Goal: Book appointment/travel/reservation

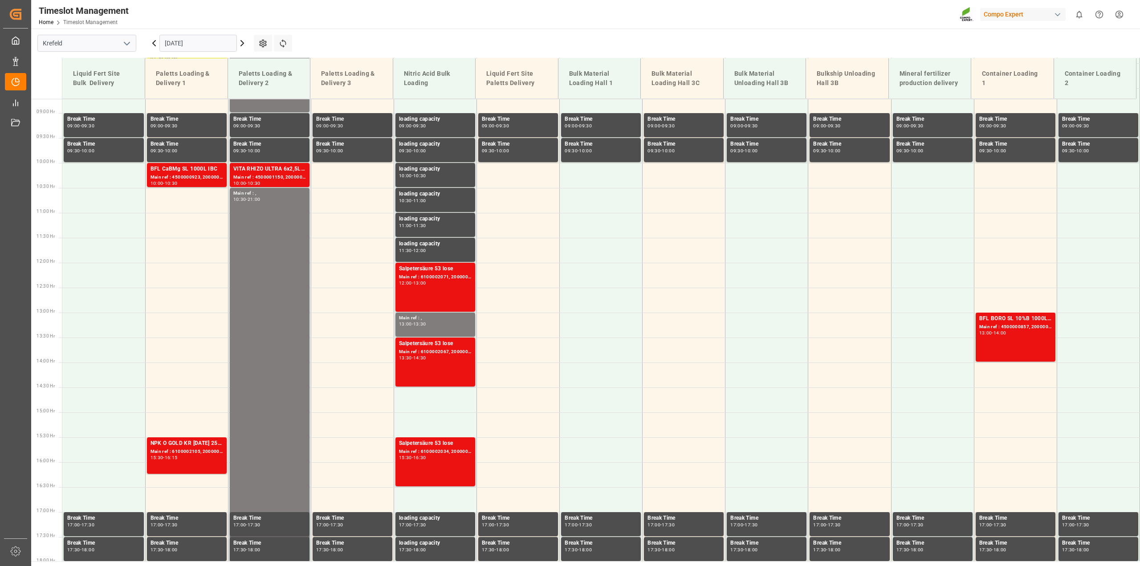
scroll to position [463, 0]
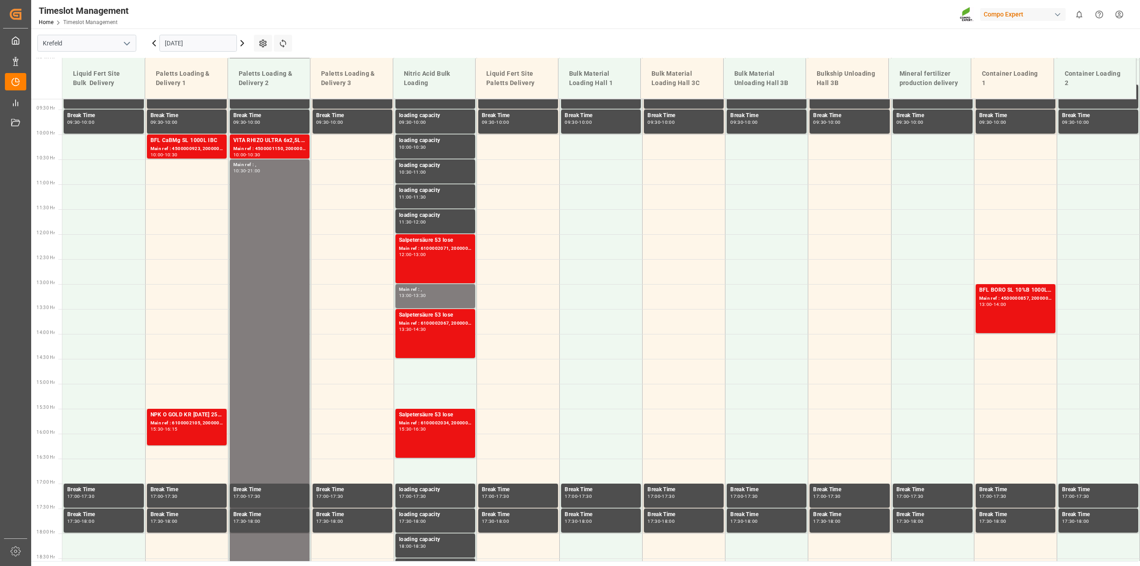
click at [240, 44] on icon at bounding box center [242, 43] width 11 height 11
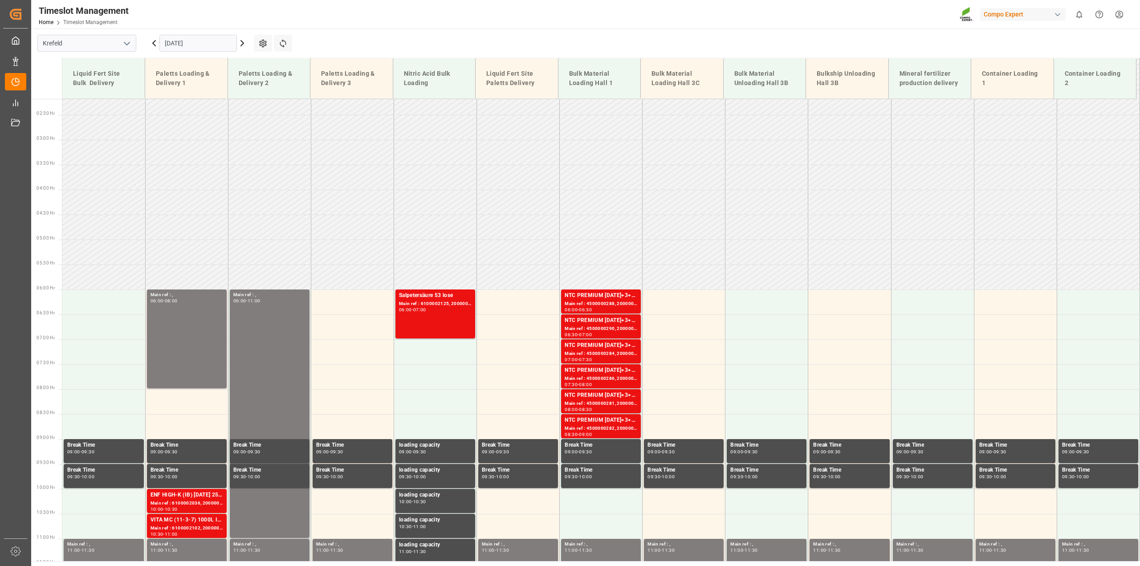
scroll to position [107, 0]
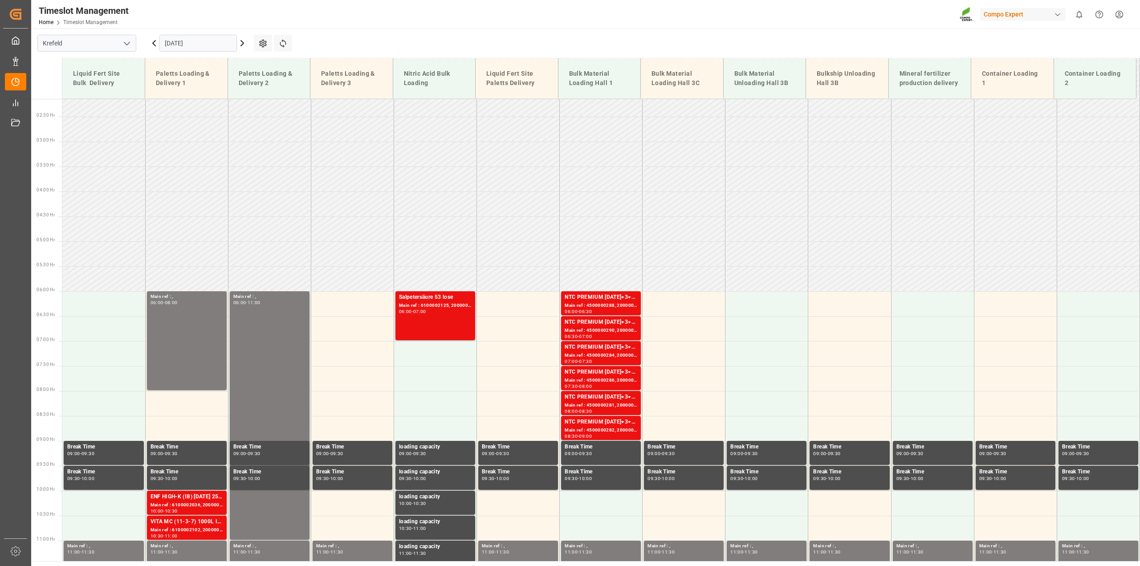
click at [147, 42] on div "[DATE]" at bounding box center [198, 43] width 111 height 29
click at [151, 43] on icon at bounding box center [154, 43] width 11 height 11
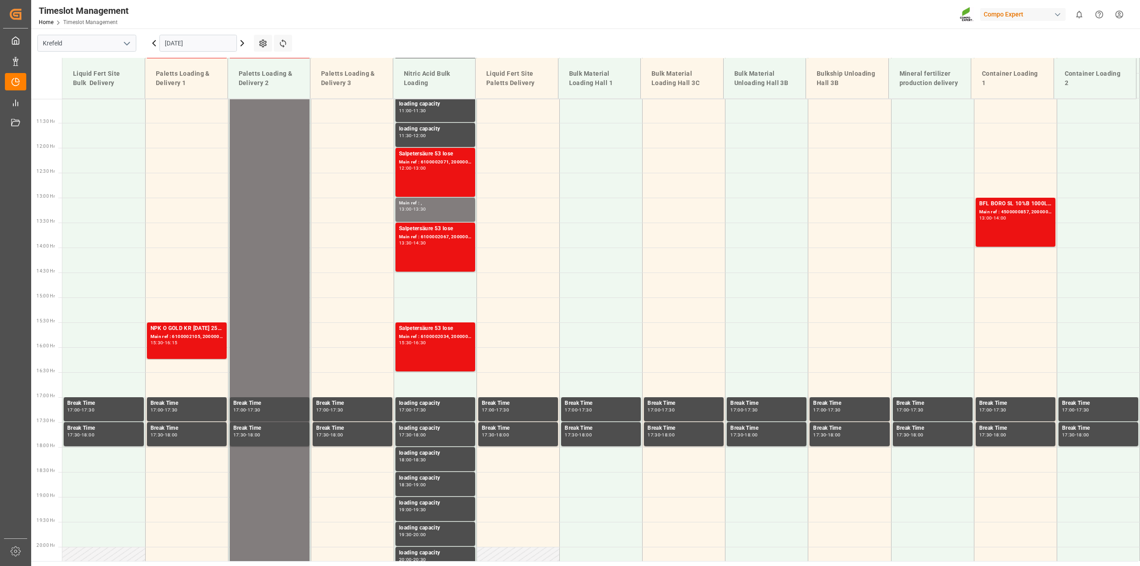
scroll to position [552, 0]
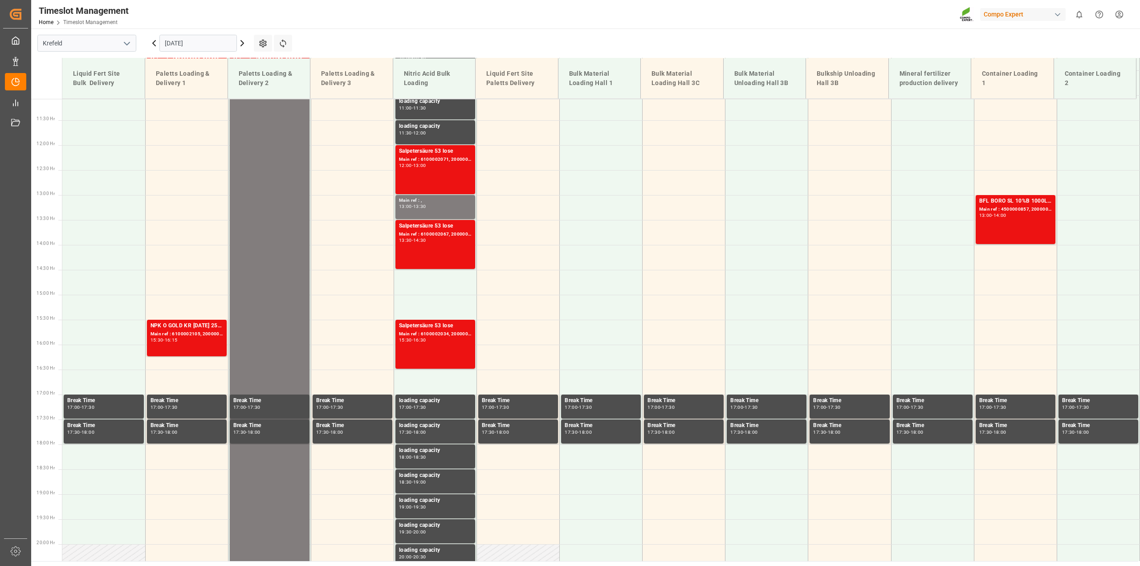
click at [240, 41] on icon at bounding box center [242, 43] width 11 height 11
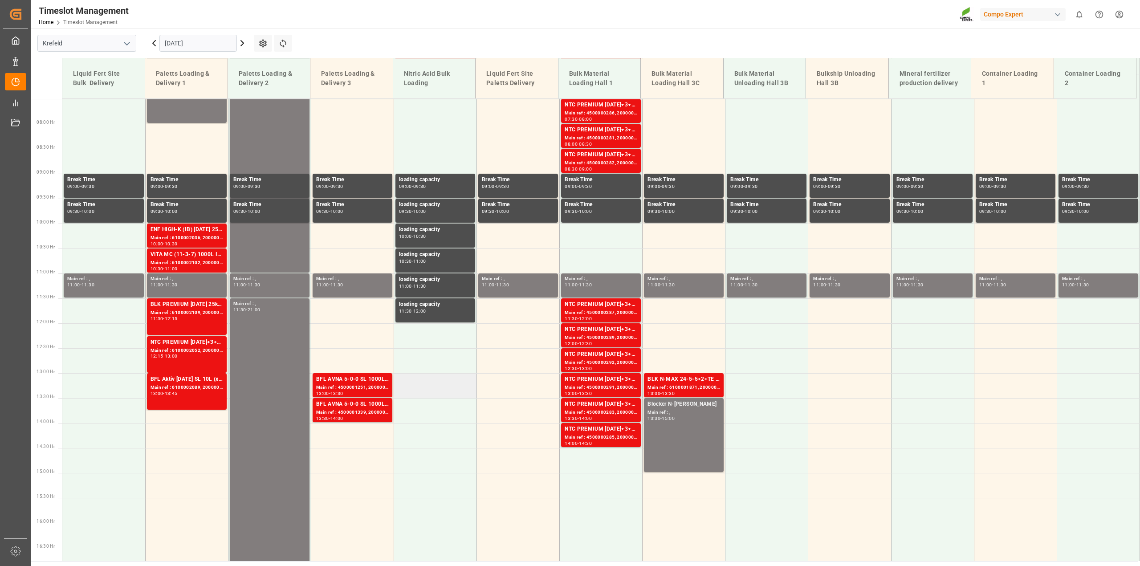
scroll to position [196, 0]
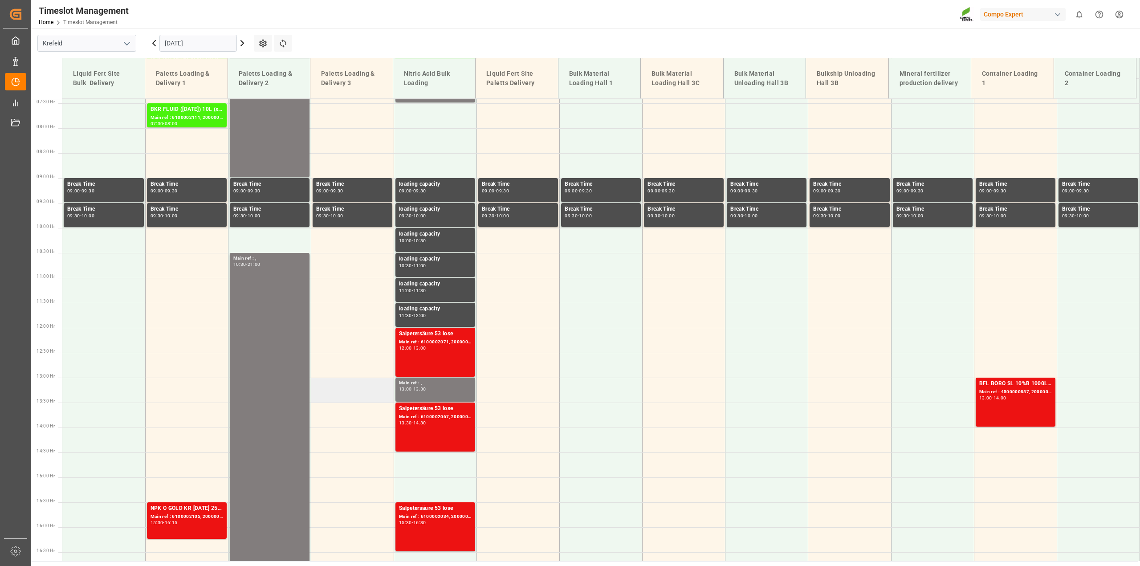
scroll to position [374, 0]
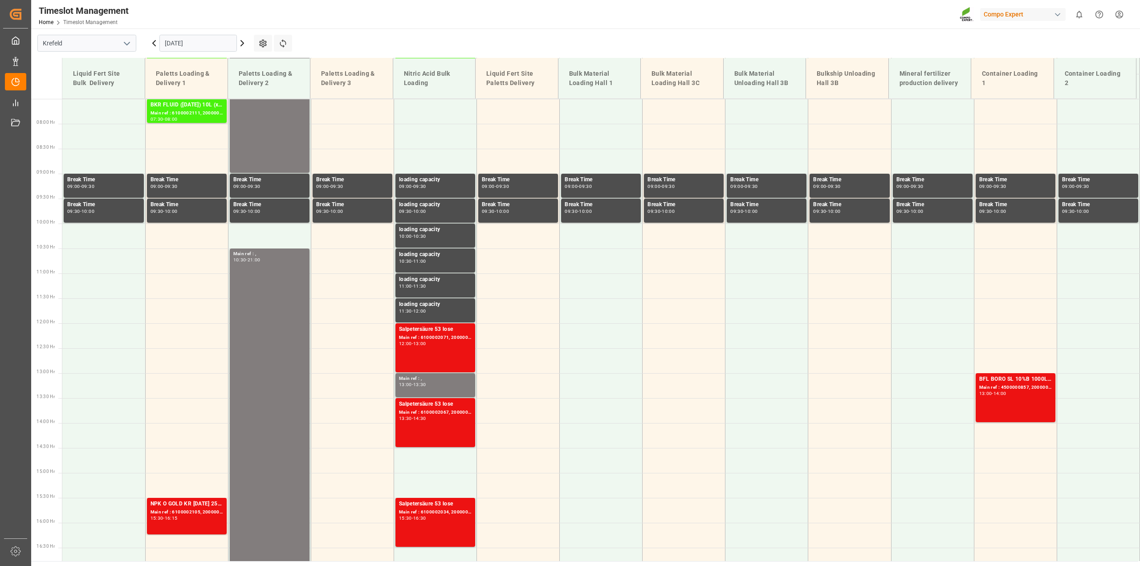
click at [242, 42] on icon at bounding box center [242, 43] width 11 height 11
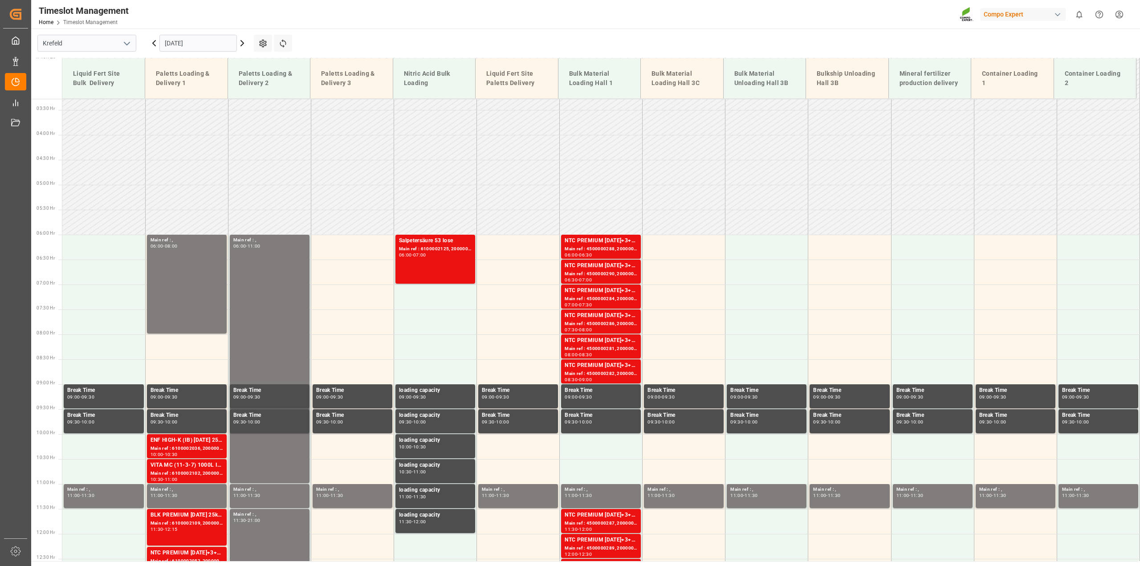
scroll to position [151, 0]
